Goal: Task Accomplishment & Management: Use online tool/utility

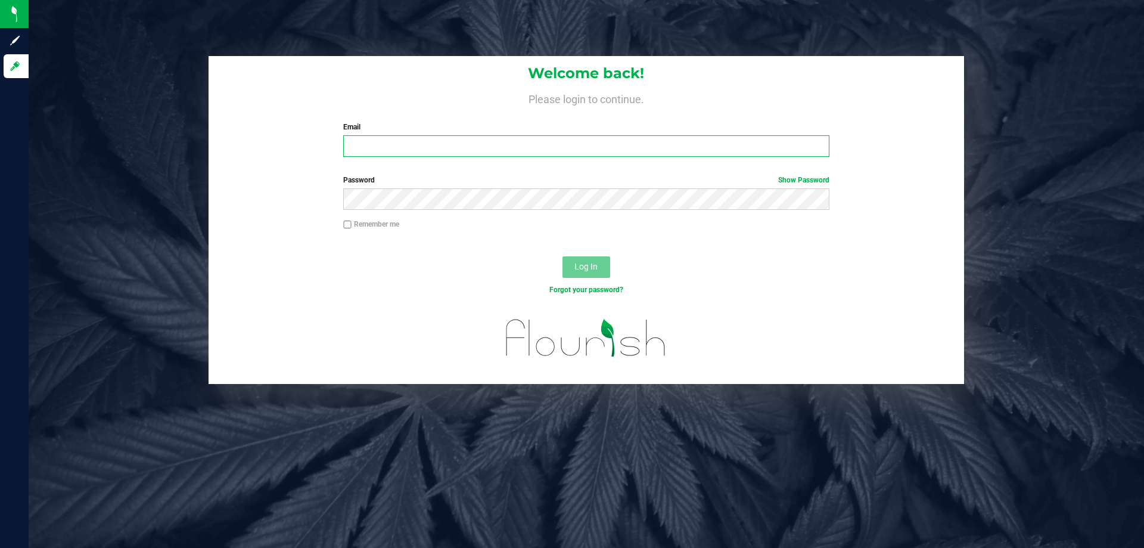
click at [368, 139] on input "Email" at bounding box center [586, 145] width 486 height 21
type input "[EMAIL_ADDRESS][DOMAIN_NAME]"
click at [563, 256] on button "Log In" at bounding box center [587, 266] width 48 height 21
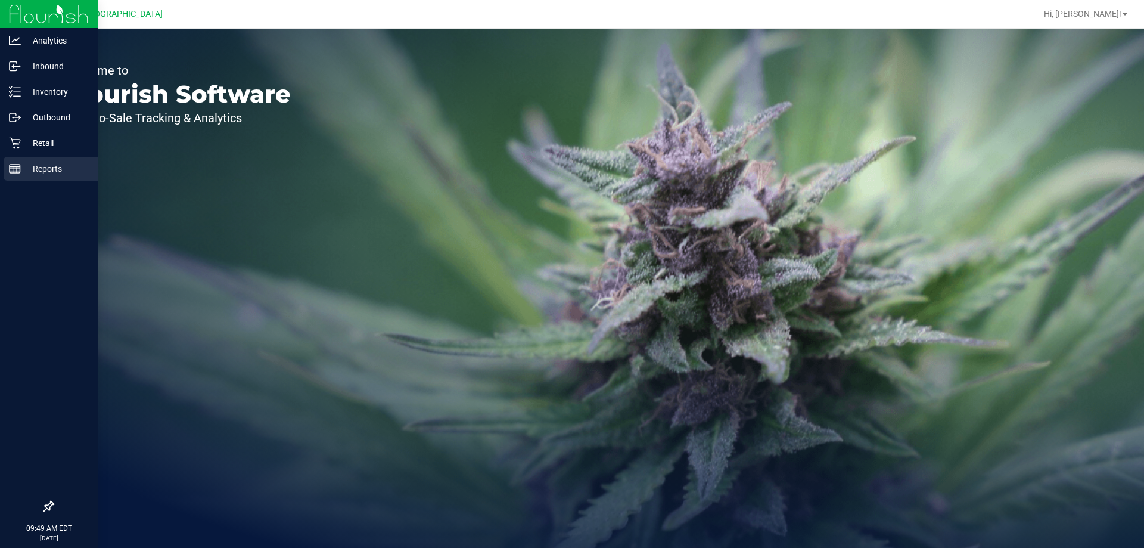
click at [50, 169] on p "Reports" at bounding box center [57, 168] width 72 height 14
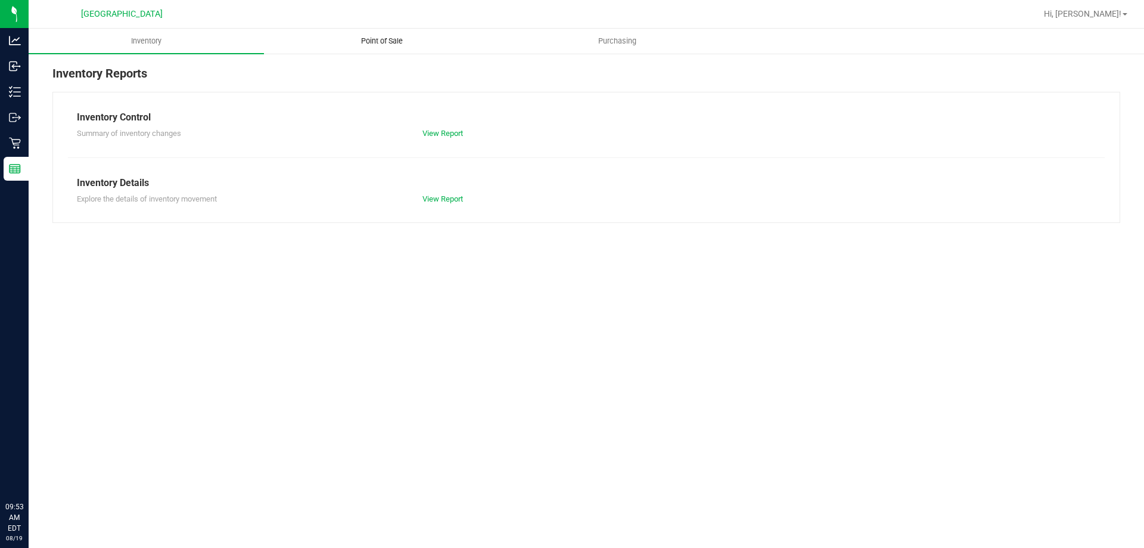
click at [399, 36] on span "Point of Sale" at bounding box center [382, 41] width 74 height 11
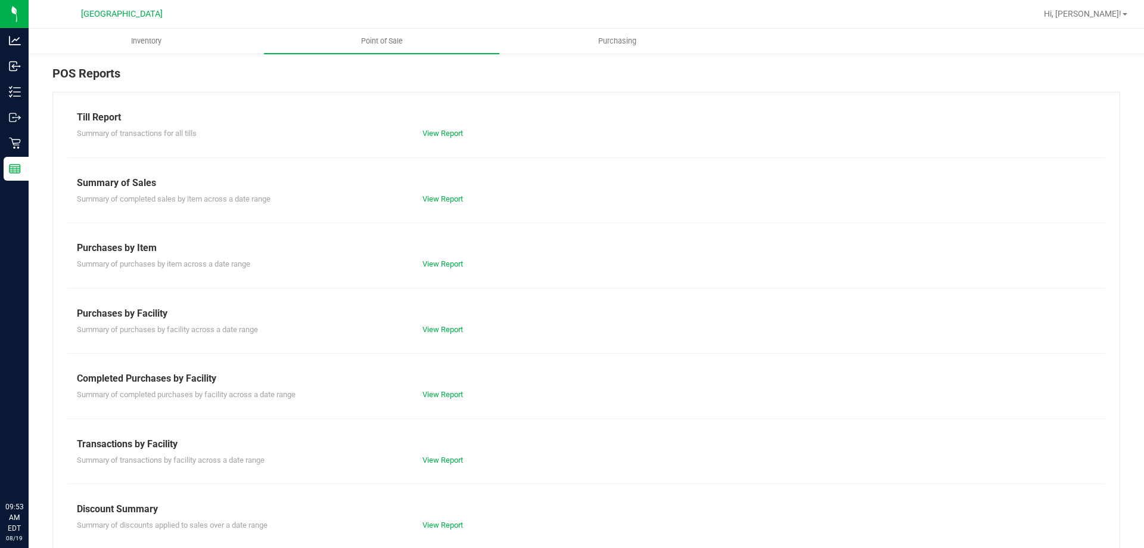
click at [445, 467] on div "Till Report Summary of transactions for all tills View Report Summary of Sales …" at bounding box center [586, 353] width 1068 height 523
click at [446, 457] on link "View Report" at bounding box center [442, 459] width 41 height 9
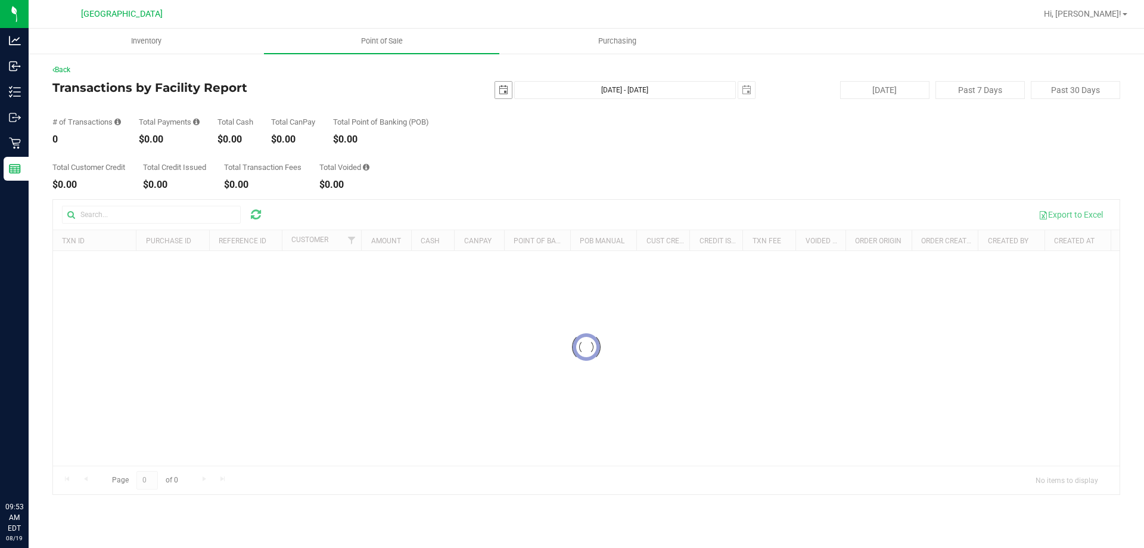
click at [499, 89] on span "select" at bounding box center [504, 90] width 10 height 10
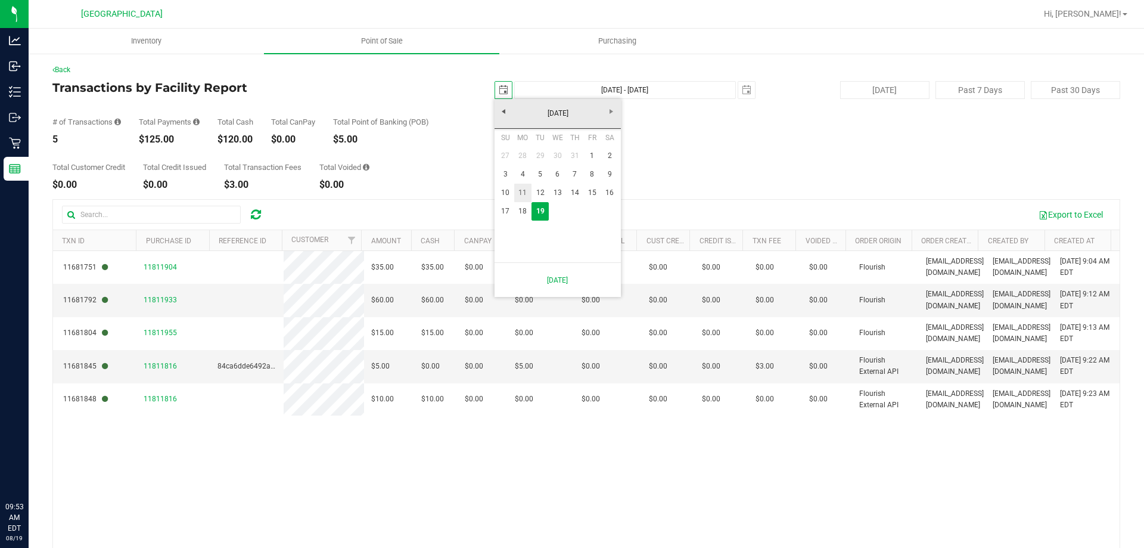
click at [526, 194] on link "11" at bounding box center [522, 193] width 17 height 18
type input "[DATE]"
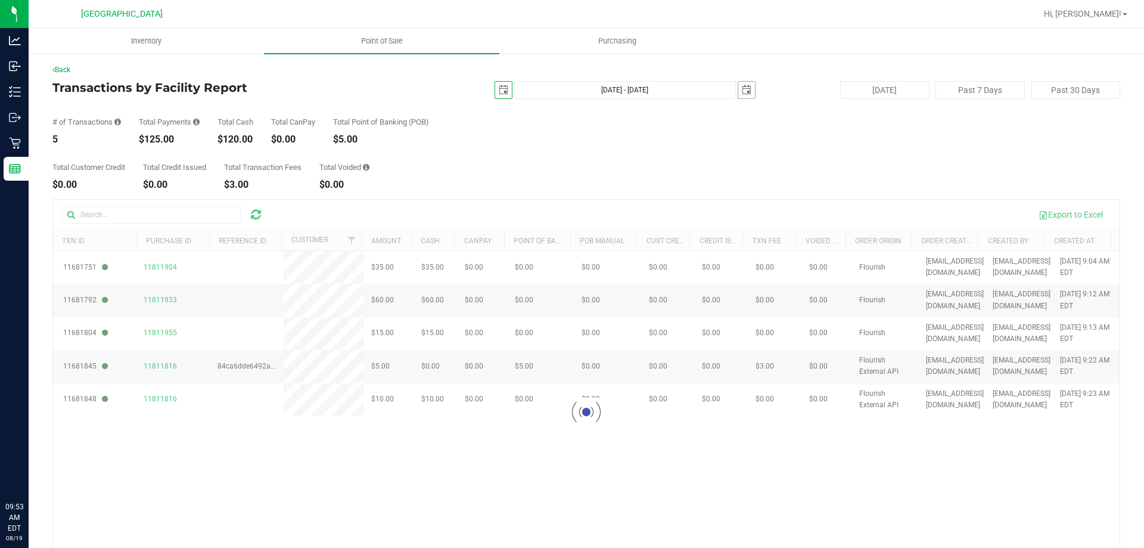
click at [745, 91] on span "select" at bounding box center [746, 90] width 17 height 17
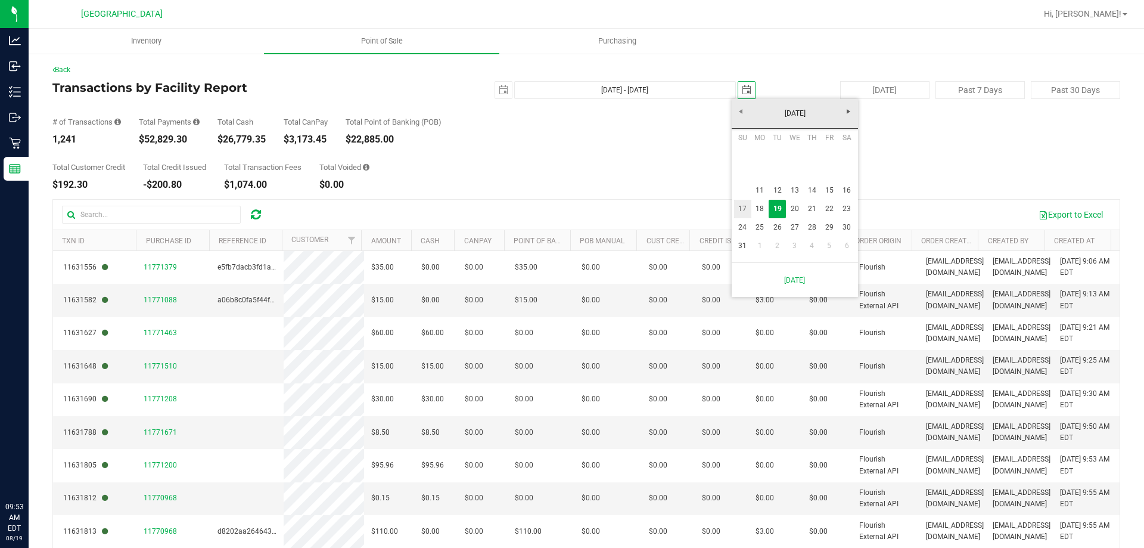
click at [742, 207] on link "17" at bounding box center [742, 209] width 17 height 18
type input "[DATE] - [DATE]"
type input "[DATE]"
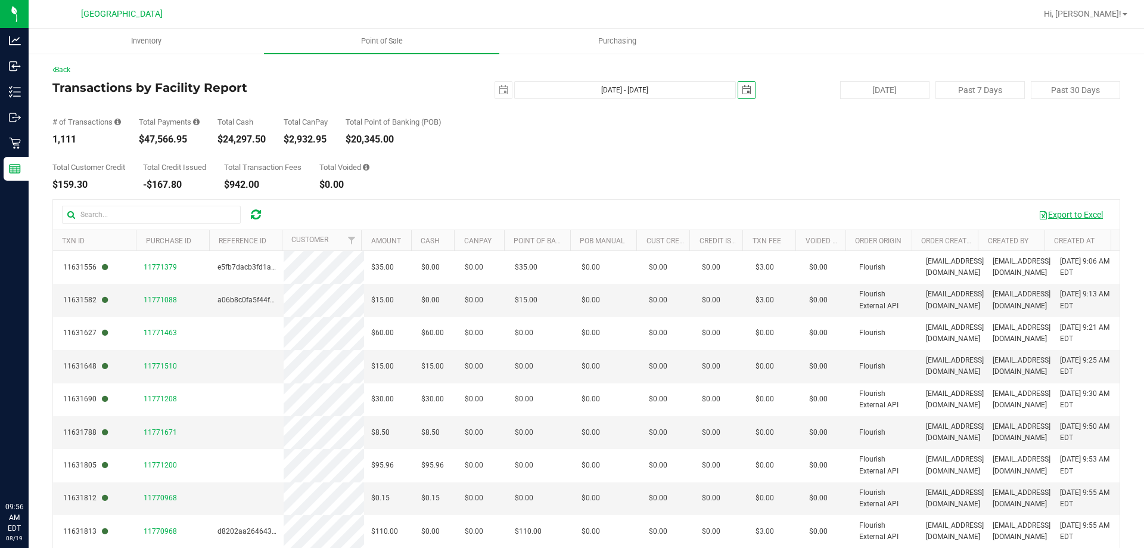
click at [1075, 210] on button "Export to Excel" at bounding box center [1071, 214] width 80 height 20
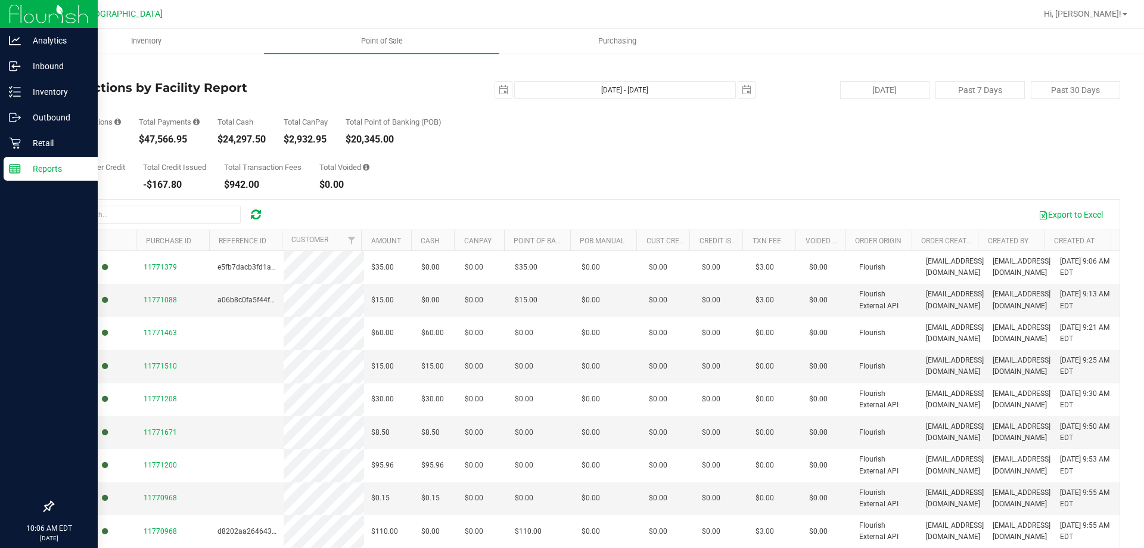
click at [52, 168] on p "Reports" at bounding box center [57, 168] width 72 height 14
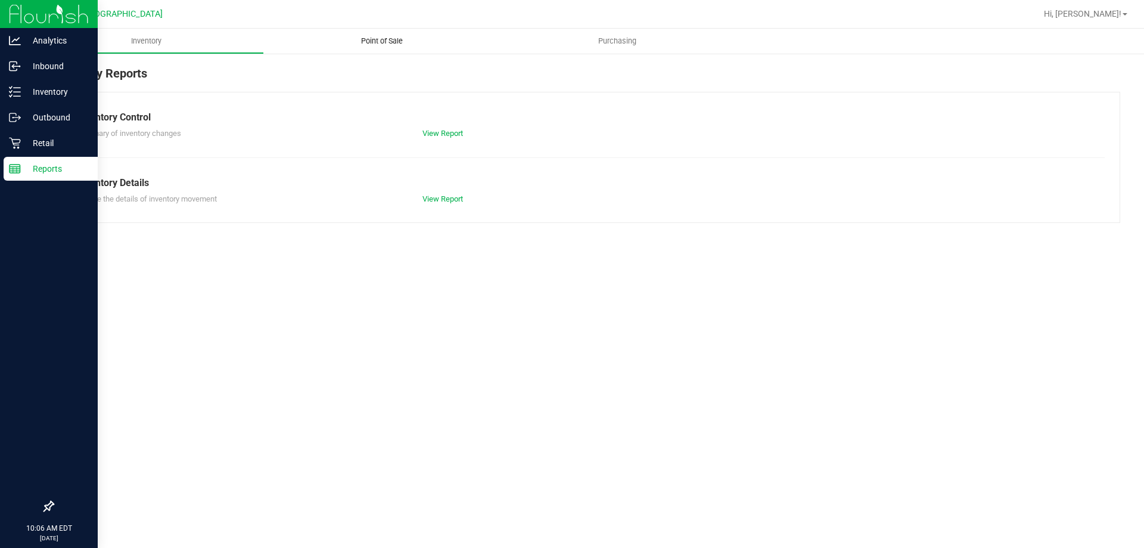
click at [378, 46] on span "Point of Sale" at bounding box center [382, 41] width 74 height 11
